Goal: Task Accomplishment & Management: Manage account settings

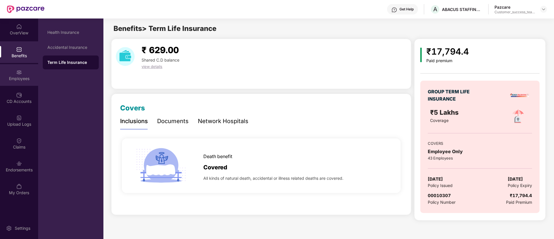
click at [22, 82] on div "Employees" at bounding box center [19, 75] width 38 height 22
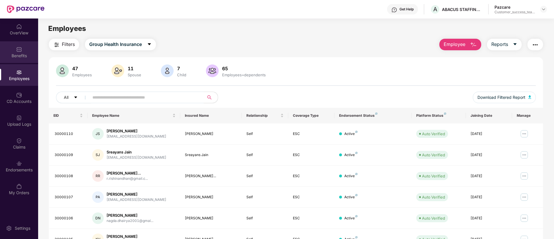
click at [27, 59] on div "Benefits" at bounding box center [19, 52] width 38 height 22
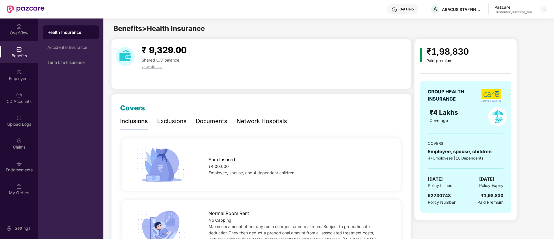
click at [212, 123] on div "Documents" at bounding box center [211, 121] width 31 height 9
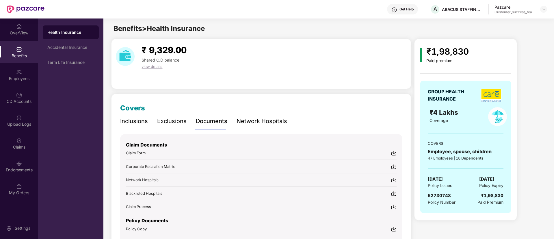
click at [16, 52] on img at bounding box center [19, 49] width 6 height 6
click at [216, 119] on div "Documents" at bounding box center [211, 121] width 31 height 9
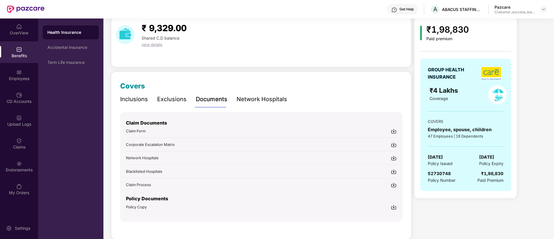
scroll to position [31, 0]
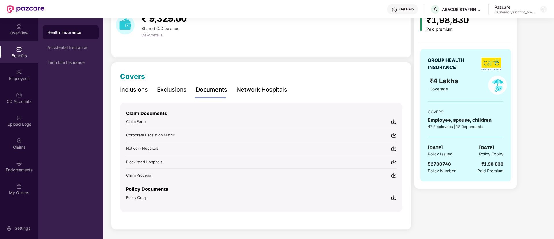
click at [141, 197] on span "Policy Copy" at bounding box center [136, 197] width 21 height 5
click at [241, 49] on div "₹ 9,329.00 Shared C.D balance view details" at bounding box center [261, 32] width 300 height 50
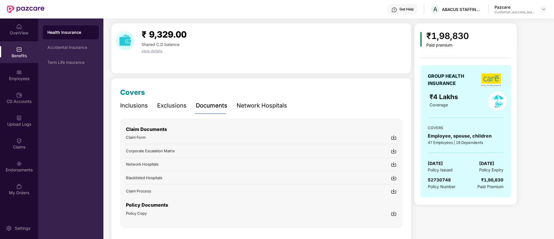
scroll to position [0, 0]
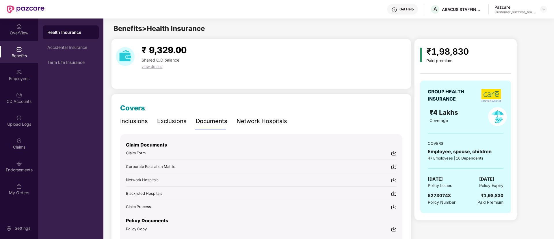
click at [135, 122] on div "Inclusions" at bounding box center [134, 121] width 28 height 9
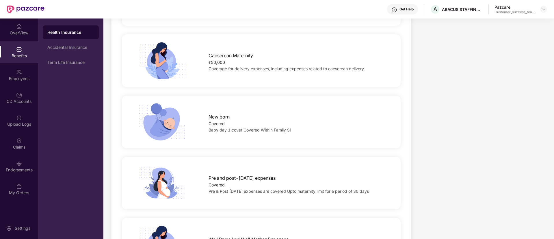
scroll to position [693, 0]
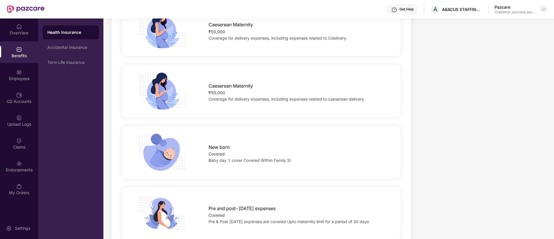
click at [545, 10] on img at bounding box center [543, 9] width 5 height 5
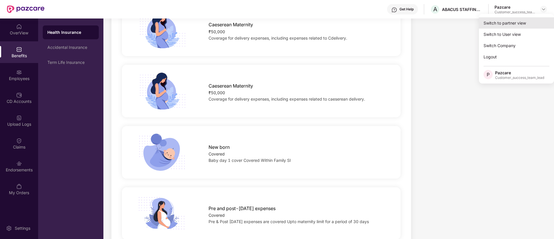
click at [536, 21] on div "Switch to partner view" at bounding box center [516, 22] width 75 height 11
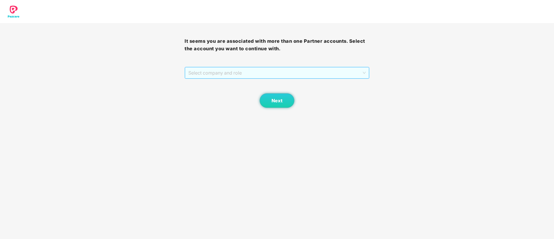
click at [219, 76] on span "Select company and role" at bounding box center [276, 72] width 177 height 11
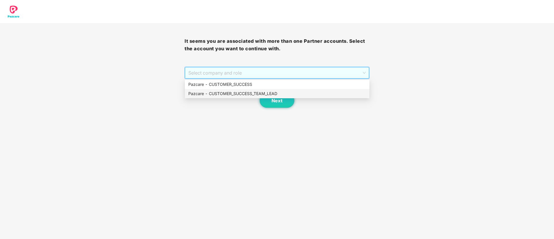
click at [220, 90] on div "Pazcare - CUSTOMER_SUCCESS_TEAM_LEAD" at bounding box center [277, 93] width 185 height 9
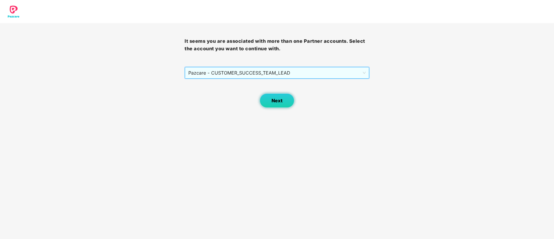
click at [275, 103] on span "Next" at bounding box center [276, 100] width 11 height 5
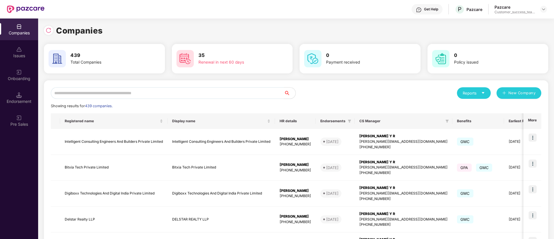
click at [211, 90] on input "text" at bounding box center [167, 93] width 233 height 12
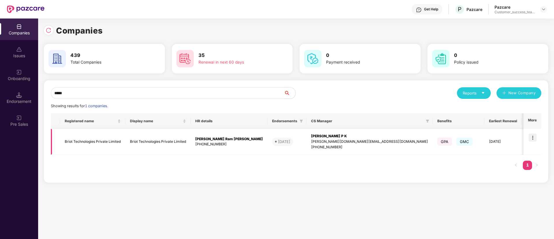
type input "*****"
click at [208, 143] on div "[PHONE_NUMBER]" at bounding box center [229, 144] width 68 height 5
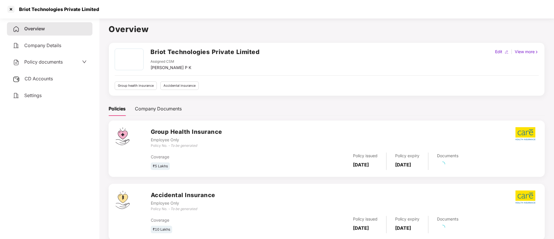
click at [30, 62] on span "Policy documents" at bounding box center [43, 62] width 38 height 6
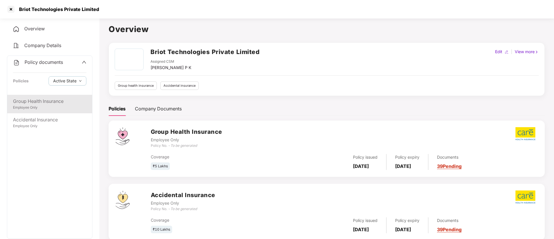
click at [43, 104] on div "Group Health Insurance" at bounding box center [49, 101] width 73 height 7
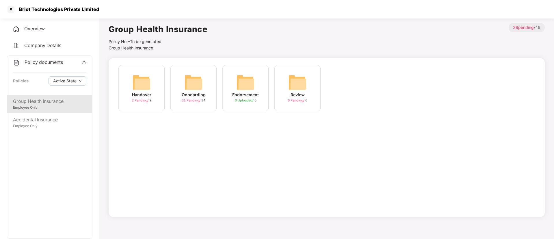
click at [197, 101] on span "31 Pending /" at bounding box center [192, 100] width 20 height 4
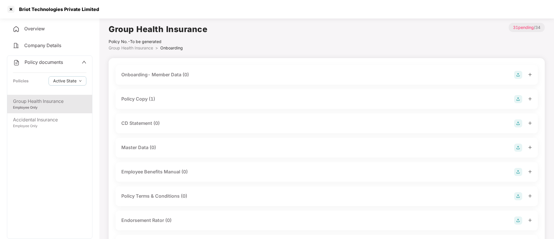
click at [143, 97] on div "Policy Copy (1)" at bounding box center [138, 98] width 34 height 7
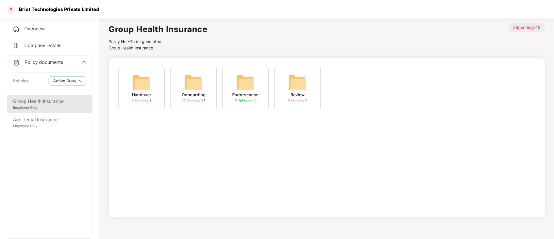
click at [12, 8] on div at bounding box center [10, 9] width 9 height 9
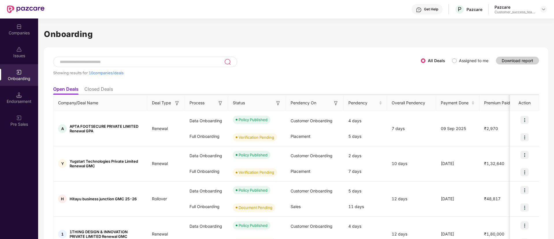
click at [205, 61] on input at bounding box center [141, 61] width 165 height 5
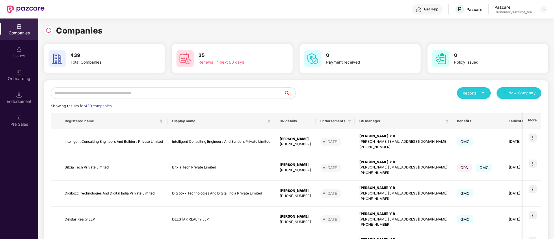
click at [122, 96] on input "text" at bounding box center [167, 93] width 233 height 12
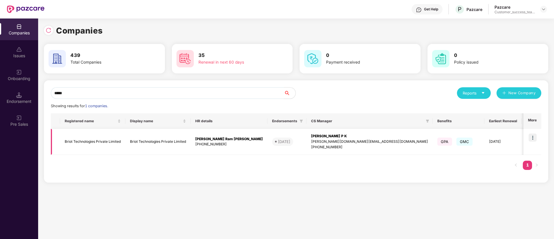
type input "*****"
click at [534, 136] on img at bounding box center [533, 137] width 8 height 8
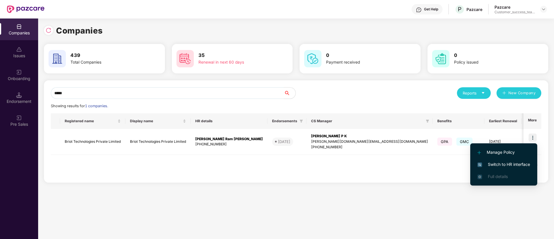
click at [530, 165] on li "Switch to HR interface" at bounding box center [503, 164] width 67 height 12
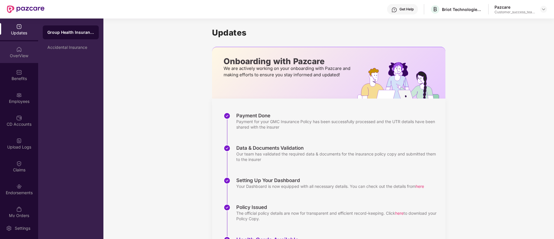
click at [18, 51] on img at bounding box center [19, 49] width 6 height 6
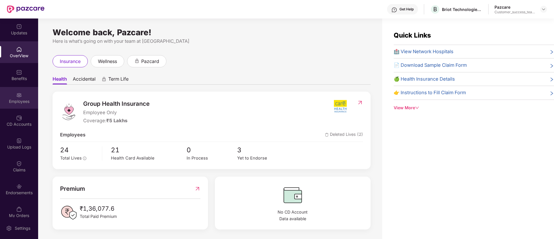
click at [13, 101] on div "Employees" at bounding box center [19, 101] width 38 height 6
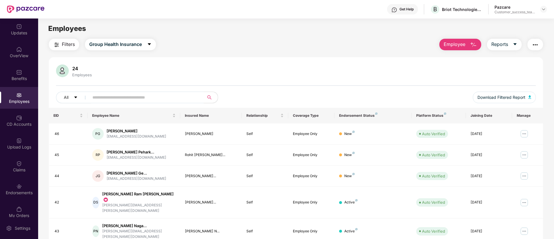
click at [57, 41] on img "button" at bounding box center [56, 44] width 7 height 7
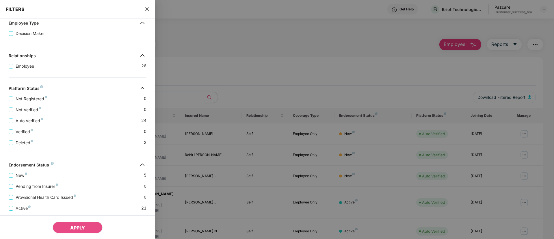
scroll to position [114, 0]
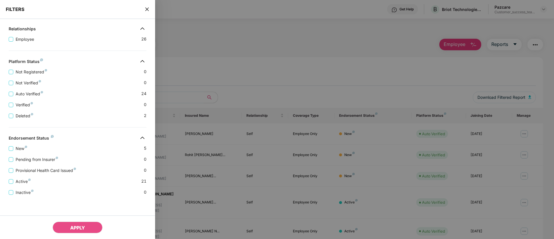
click at [146, 8] on icon "close" at bounding box center [147, 9] width 5 height 5
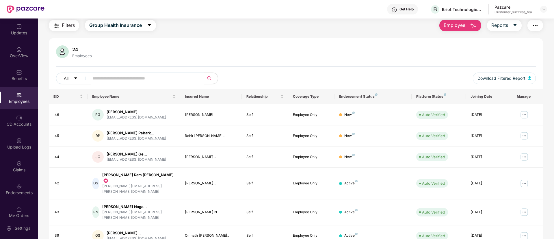
scroll to position [0, 0]
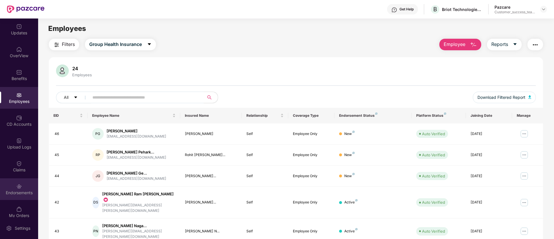
click at [19, 187] on img at bounding box center [19, 186] width 6 height 6
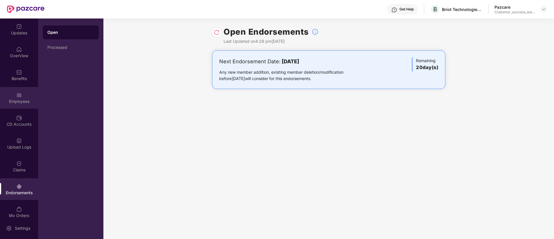
click at [14, 100] on div "Employees" at bounding box center [19, 101] width 38 height 6
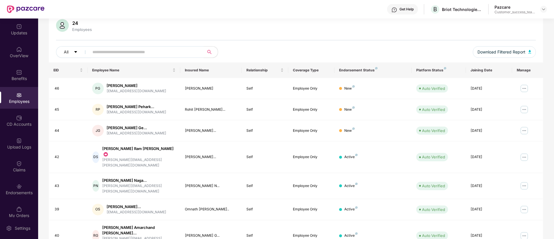
scroll to position [87, 0]
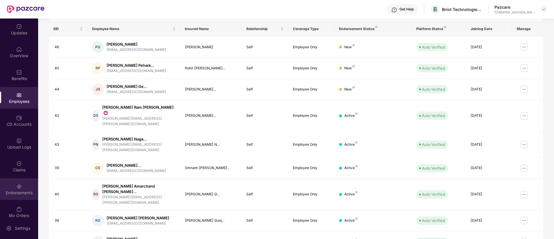
click at [21, 187] on div "Endorsements" at bounding box center [19, 189] width 38 height 22
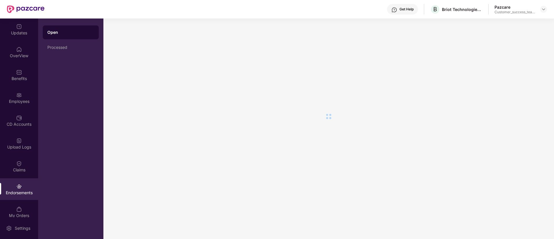
scroll to position [0, 0]
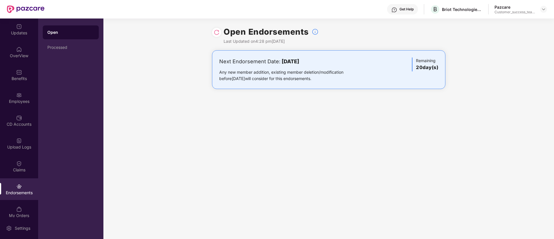
click at [217, 34] on img at bounding box center [217, 32] width 6 height 6
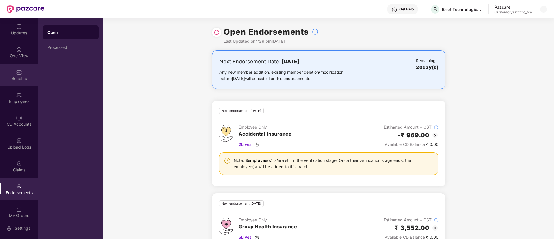
click at [22, 77] on div "Benefits" at bounding box center [19, 79] width 38 height 6
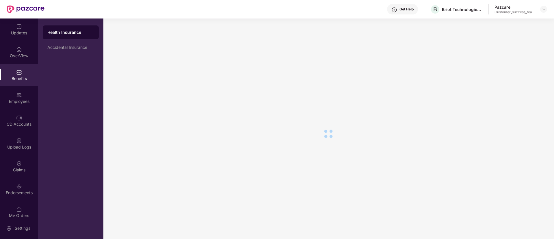
click at [15, 109] on div "Updates OverView Benefits Employees CD Accounts Upload Logs Claims Endorsements…" at bounding box center [19, 117] width 38 height 199
click at [18, 98] on div "Employees" at bounding box center [19, 98] width 38 height 22
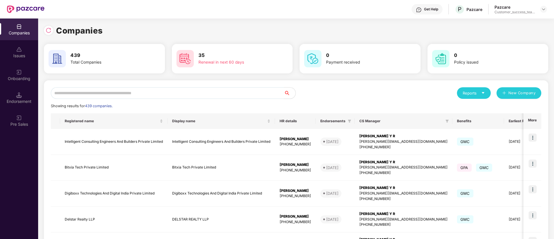
click at [182, 90] on input "text" at bounding box center [167, 93] width 233 height 12
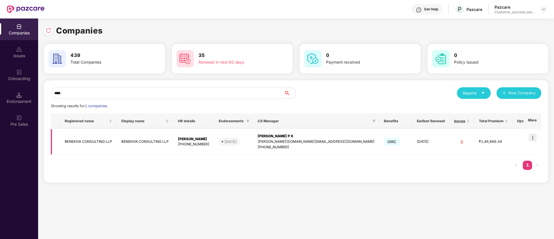
type input "****"
click at [531, 147] on td at bounding box center [532, 142] width 18 height 26
click at [21, 76] on div "Onboarding" at bounding box center [19, 79] width 38 height 6
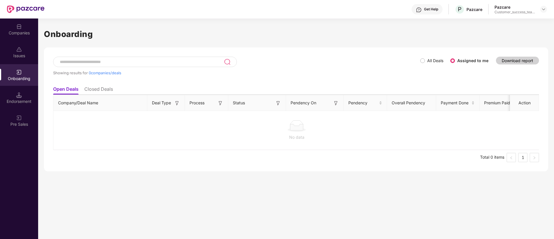
click at [425, 59] on span "All Deals" at bounding box center [435, 60] width 21 height 6
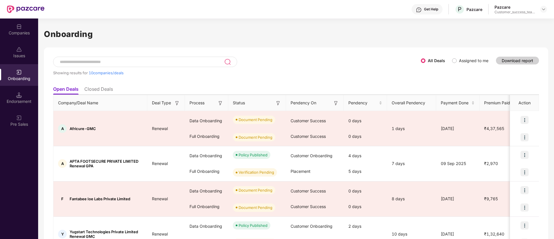
click at [111, 59] on div at bounding box center [145, 62] width 184 height 10
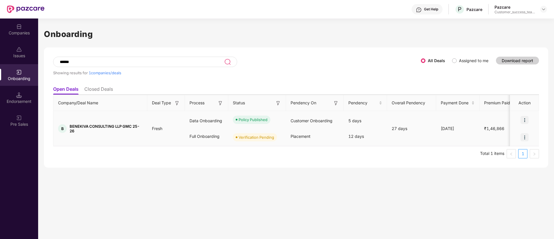
type input "******"
click at [518, 142] on div at bounding box center [524, 137] width 29 height 17
click at [7, 32] on div "Companies" at bounding box center [19, 33] width 38 height 6
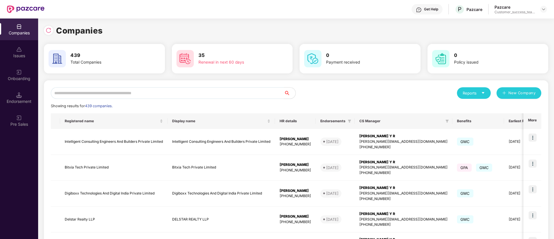
click at [143, 93] on input "text" at bounding box center [167, 93] width 233 height 12
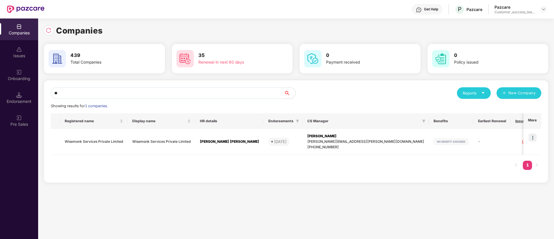
type input "*"
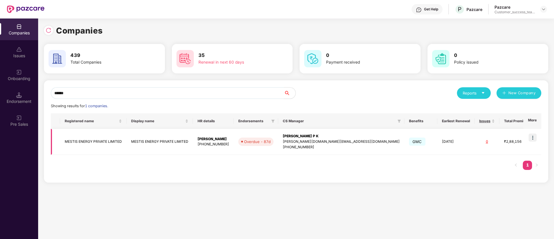
type input "******"
click at [533, 135] on img at bounding box center [533, 137] width 8 height 8
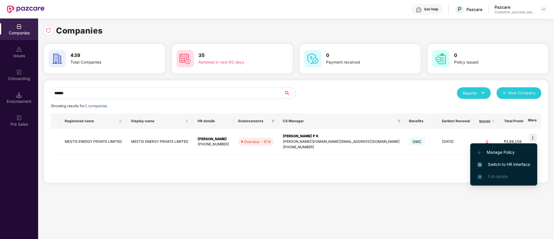
click at [530, 163] on li "Switch to HR interface" at bounding box center [503, 164] width 67 height 12
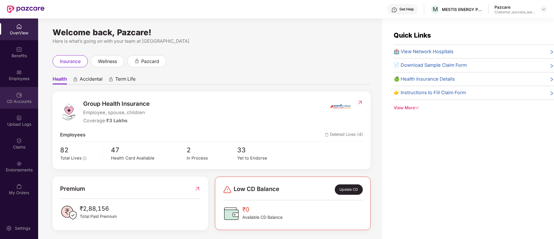
click at [18, 103] on div "CD Accounts" at bounding box center [19, 101] width 38 height 6
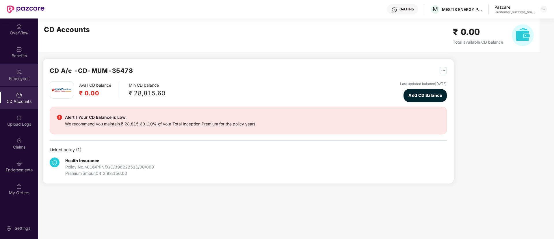
click at [18, 72] on img at bounding box center [19, 72] width 6 height 6
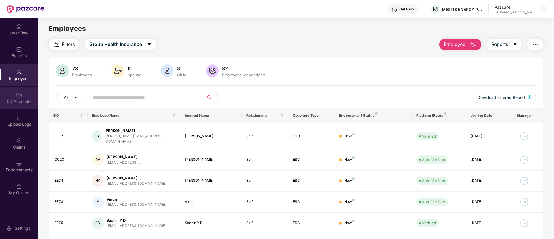
click at [13, 96] on div "CD Accounts" at bounding box center [19, 98] width 38 height 22
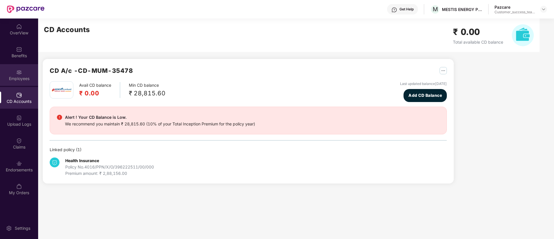
click at [21, 74] on img at bounding box center [19, 72] width 6 height 6
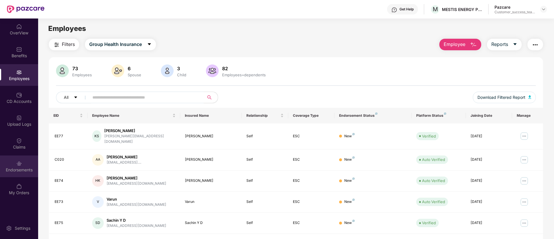
click at [27, 171] on div "Endorsements" at bounding box center [19, 170] width 38 height 6
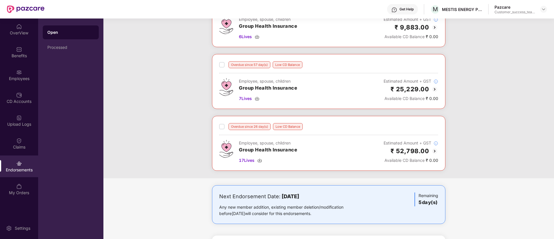
scroll to position [116, 0]
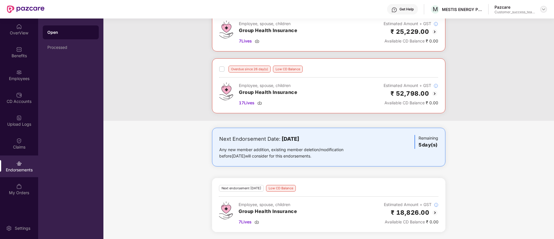
click at [542, 11] on img at bounding box center [543, 9] width 5 height 5
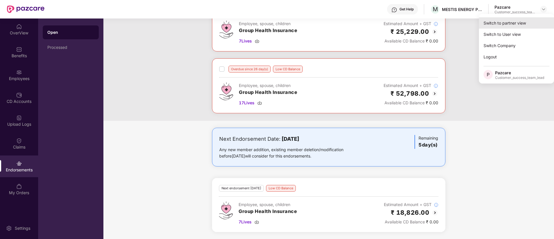
click at [531, 20] on div "Switch to partner view" at bounding box center [516, 22] width 75 height 11
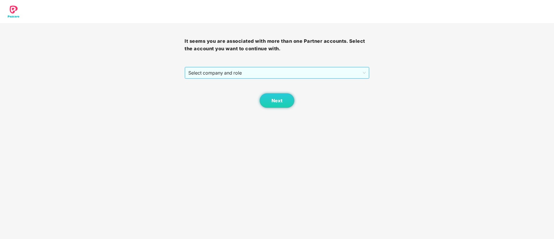
click at [297, 70] on span "Select company and role" at bounding box center [276, 72] width 177 height 11
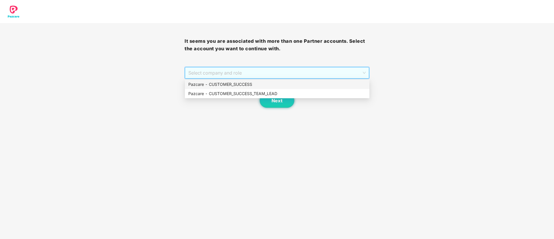
click at [269, 87] on div "Pazcare - CUSTOMER_SUCCESS" at bounding box center [277, 84] width 178 height 6
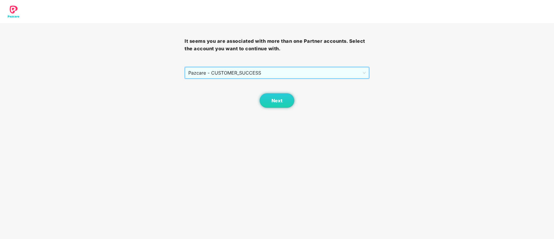
click at [274, 67] on span "Pazcare - CUSTOMER_SUCCESS" at bounding box center [276, 72] width 177 height 11
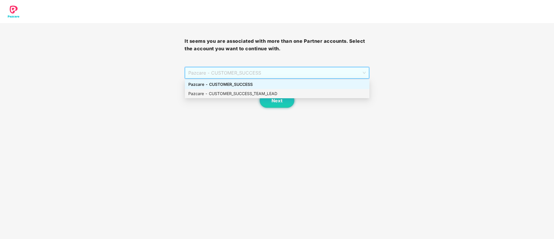
click at [274, 94] on div "Pazcare - CUSTOMER_SUCCESS_TEAM_LEAD" at bounding box center [277, 93] width 178 height 6
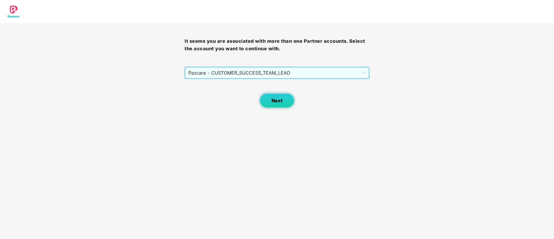
click at [274, 101] on span "Next" at bounding box center [276, 100] width 11 height 5
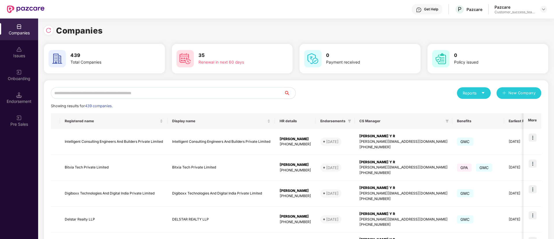
click at [209, 91] on input "text" at bounding box center [167, 93] width 233 height 12
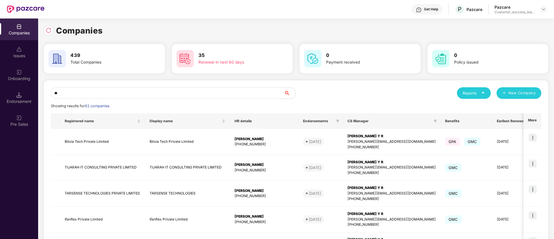
type input "*"
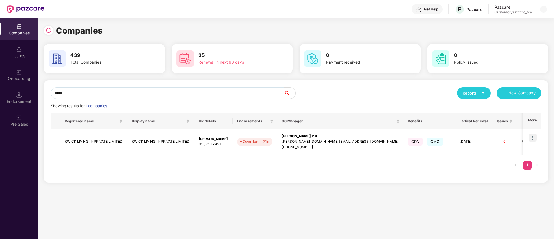
click at [129, 92] on input "*****" at bounding box center [167, 93] width 233 height 12
type input "*"
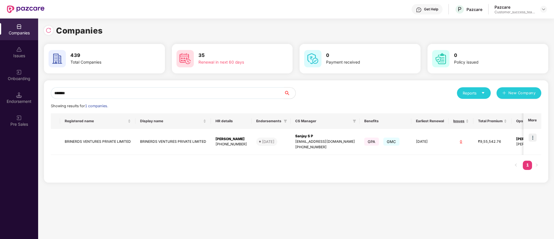
type input "*******"
click at [535, 137] on img at bounding box center [533, 137] width 8 height 8
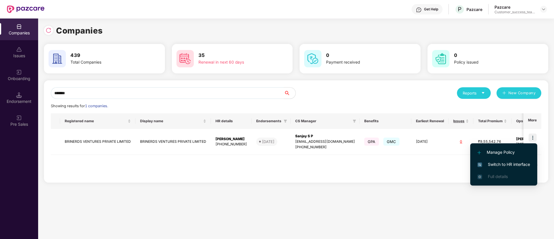
click at [530, 165] on li "Switch to HR interface" at bounding box center [503, 164] width 67 height 12
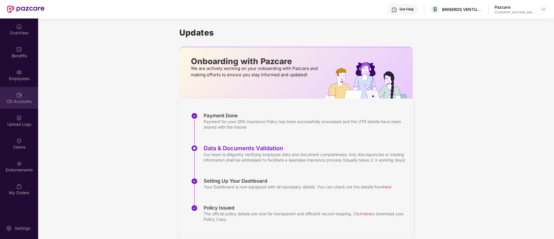
click at [23, 99] on div "CD Accounts" at bounding box center [19, 101] width 38 height 6
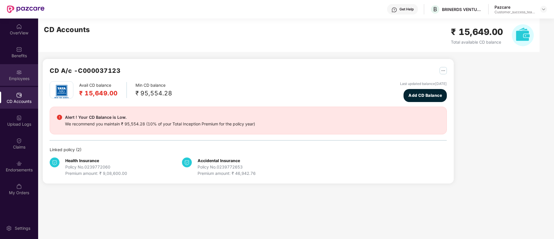
click at [24, 74] on div "Employees" at bounding box center [19, 75] width 38 height 22
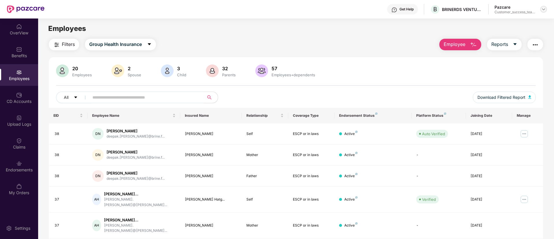
click at [543, 12] on div at bounding box center [543, 9] width 7 height 7
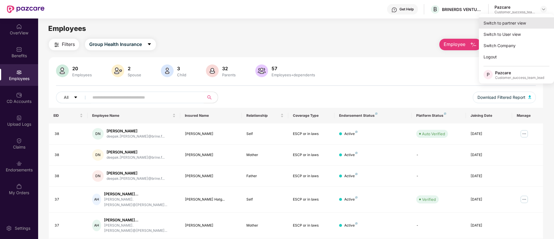
click at [528, 23] on div "Switch to partner view" at bounding box center [516, 22] width 75 height 11
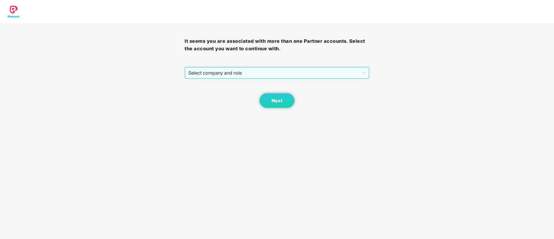
click at [222, 72] on span "Select company and role" at bounding box center [276, 72] width 177 height 11
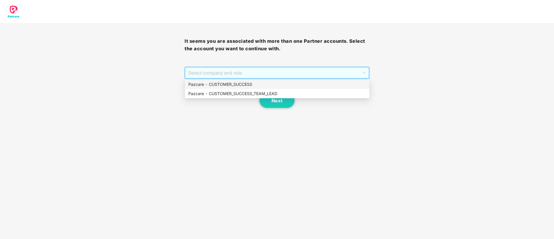
click at [221, 85] on div "Pazcare - CUSTOMER_SUCCESS" at bounding box center [277, 84] width 178 height 6
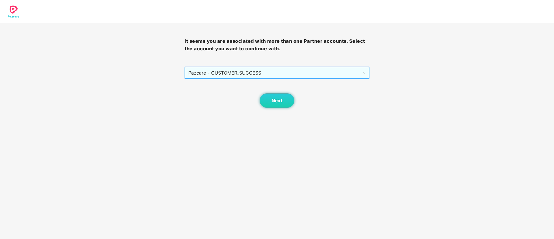
click at [258, 74] on span "Pazcare - CUSTOMER_SUCCESS" at bounding box center [276, 72] width 177 height 11
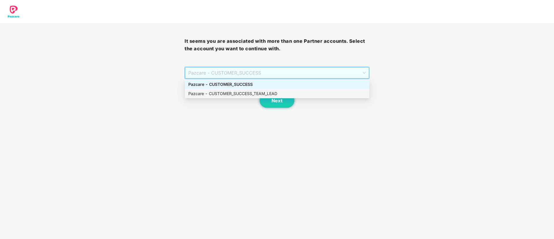
click at [250, 92] on div "Pazcare - CUSTOMER_SUCCESS_TEAM_LEAD" at bounding box center [277, 93] width 178 height 6
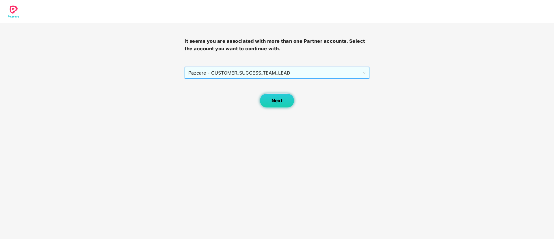
click at [283, 102] on button "Next" at bounding box center [277, 100] width 35 height 14
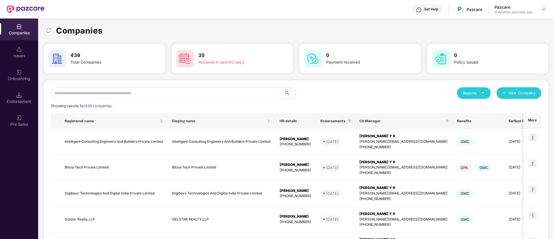
click at [151, 97] on input "text" at bounding box center [167, 93] width 233 height 12
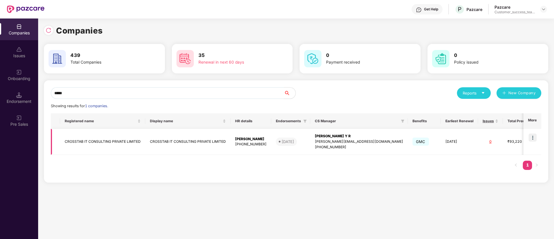
type input "*****"
click at [535, 135] on img at bounding box center [533, 137] width 8 height 8
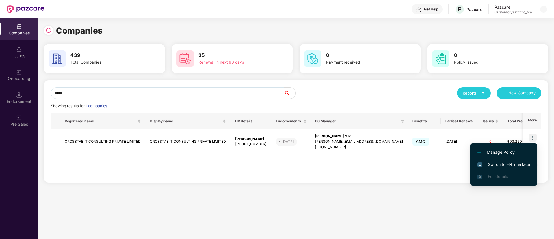
click at [524, 163] on span "Switch to HR interface" at bounding box center [503, 164] width 53 height 6
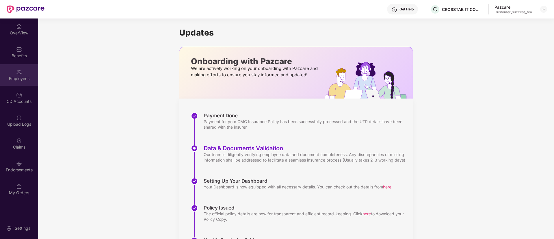
click at [25, 78] on div "Employees" at bounding box center [19, 79] width 38 height 6
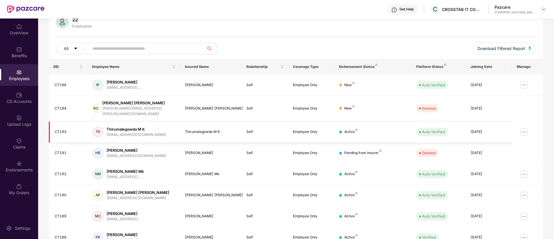
scroll to position [0, 0]
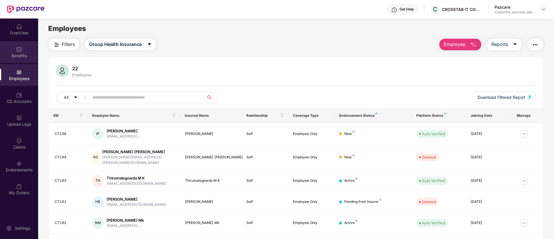
click at [19, 51] on img at bounding box center [19, 49] width 6 height 6
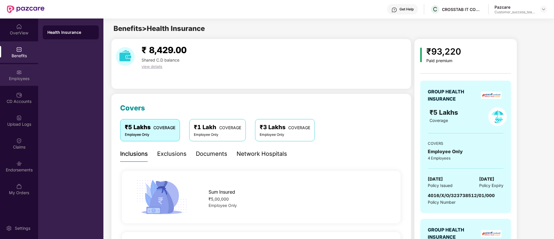
click at [21, 72] on img at bounding box center [19, 72] width 6 height 6
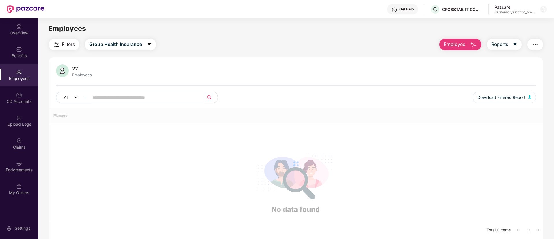
click at [122, 99] on input "text" at bounding box center [144, 97] width 104 height 9
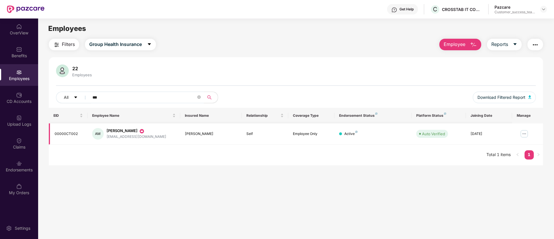
type input "***"
click at [523, 133] on img at bounding box center [524, 133] width 9 height 9
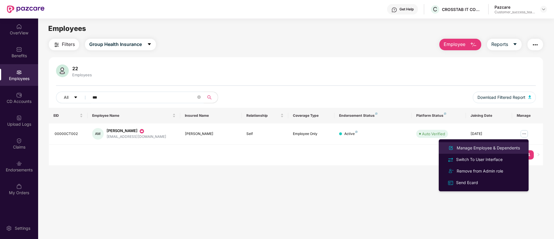
click at [507, 149] on div "Manage Employee & Dependents" at bounding box center [488, 148] width 66 height 6
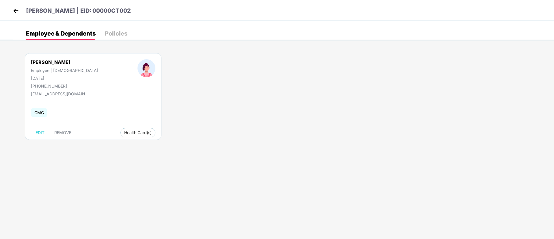
click at [17, 13] on img at bounding box center [16, 10] width 9 height 9
click at [11, 14] on div "Aparna Mishra | EID: 00000CT002" at bounding box center [277, 10] width 554 height 21
click at [16, 12] on img at bounding box center [16, 10] width 9 height 9
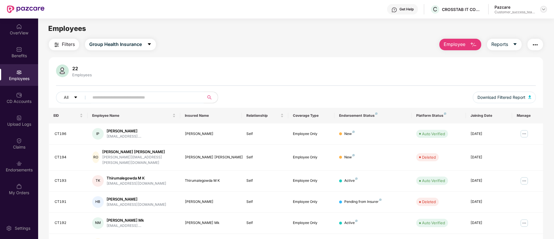
click at [542, 6] on div at bounding box center [543, 9] width 7 height 7
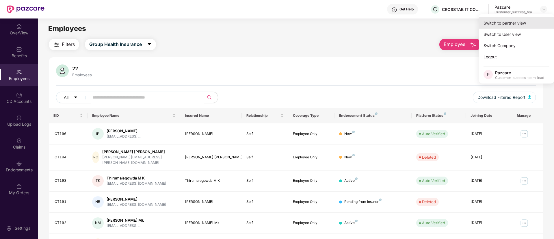
click at [532, 22] on div "Switch to partner view" at bounding box center [516, 22] width 75 height 11
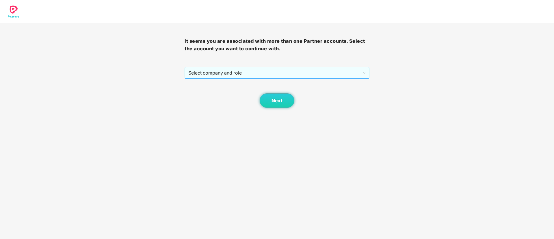
click at [245, 73] on span "Select company and role" at bounding box center [276, 72] width 177 height 11
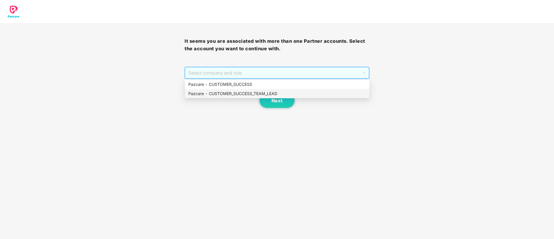
click at [247, 94] on div "Pazcare - CUSTOMER_SUCCESS_TEAM_LEAD" at bounding box center [277, 93] width 178 height 6
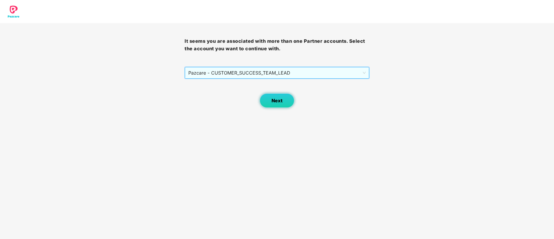
click at [280, 99] on span "Next" at bounding box center [276, 100] width 11 height 5
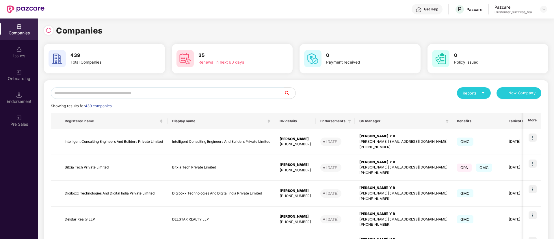
click at [263, 91] on input "text" at bounding box center [167, 93] width 233 height 12
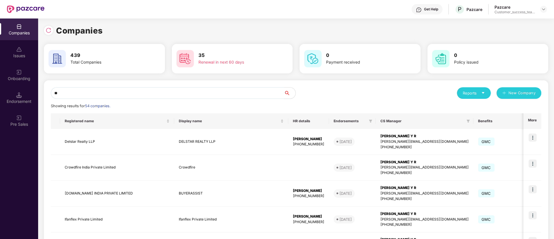
type input "*"
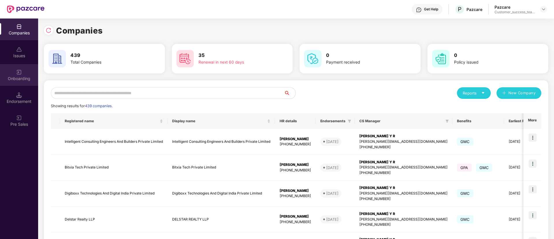
click at [23, 78] on div "Onboarding" at bounding box center [19, 79] width 38 height 6
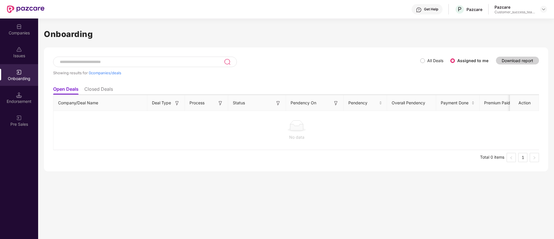
click at [417, 63] on div "Showing results for 0 companies/deals" at bounding box center [236, 70] width 367 height 27
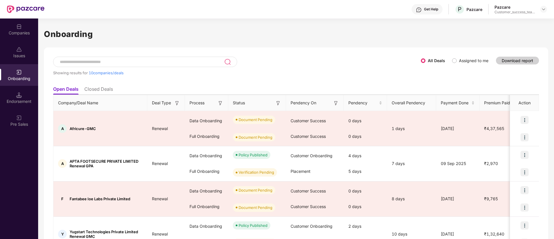
click at [166, 61] on input at bounding box center [141, 61] width 165 height 5
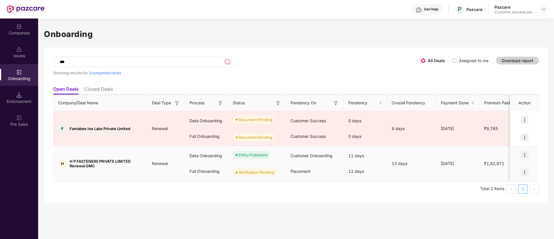
type input "***"
click at [518, 176] on div at bounding box center [524, 171] width 29 height 17
click at [518, 177] on div at bounding box center [524, 171] width 29 height 17
